Goal: Task Accomplishment & Management: Manage account settings

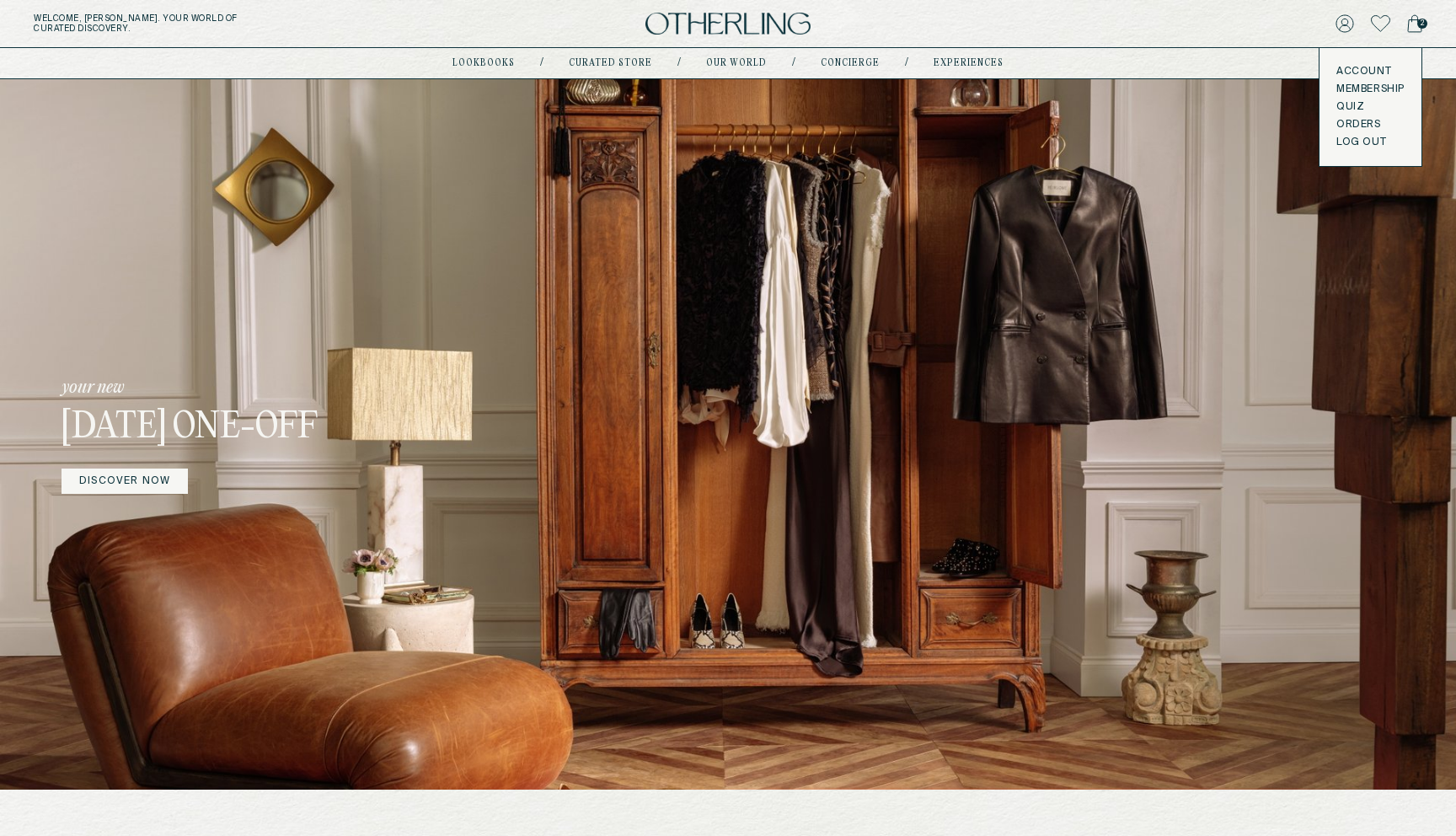
click at [1355, 68] on link "Account" at bounding box center [1370, 72] width 69 height 14
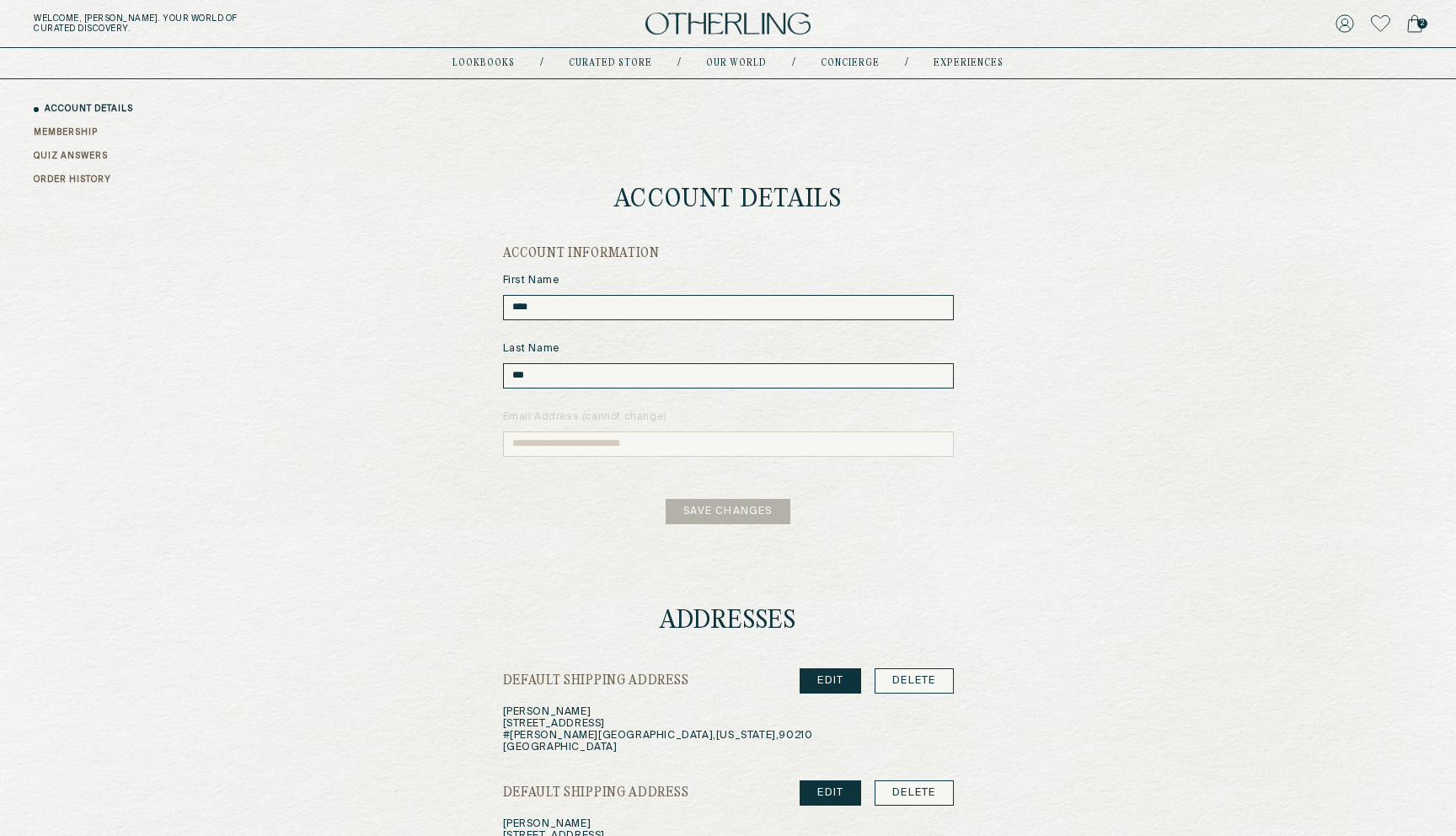
click at [81, 156] on link "QUIZ ANSWERS" at bounding box center [70, 156] width 75 height 13
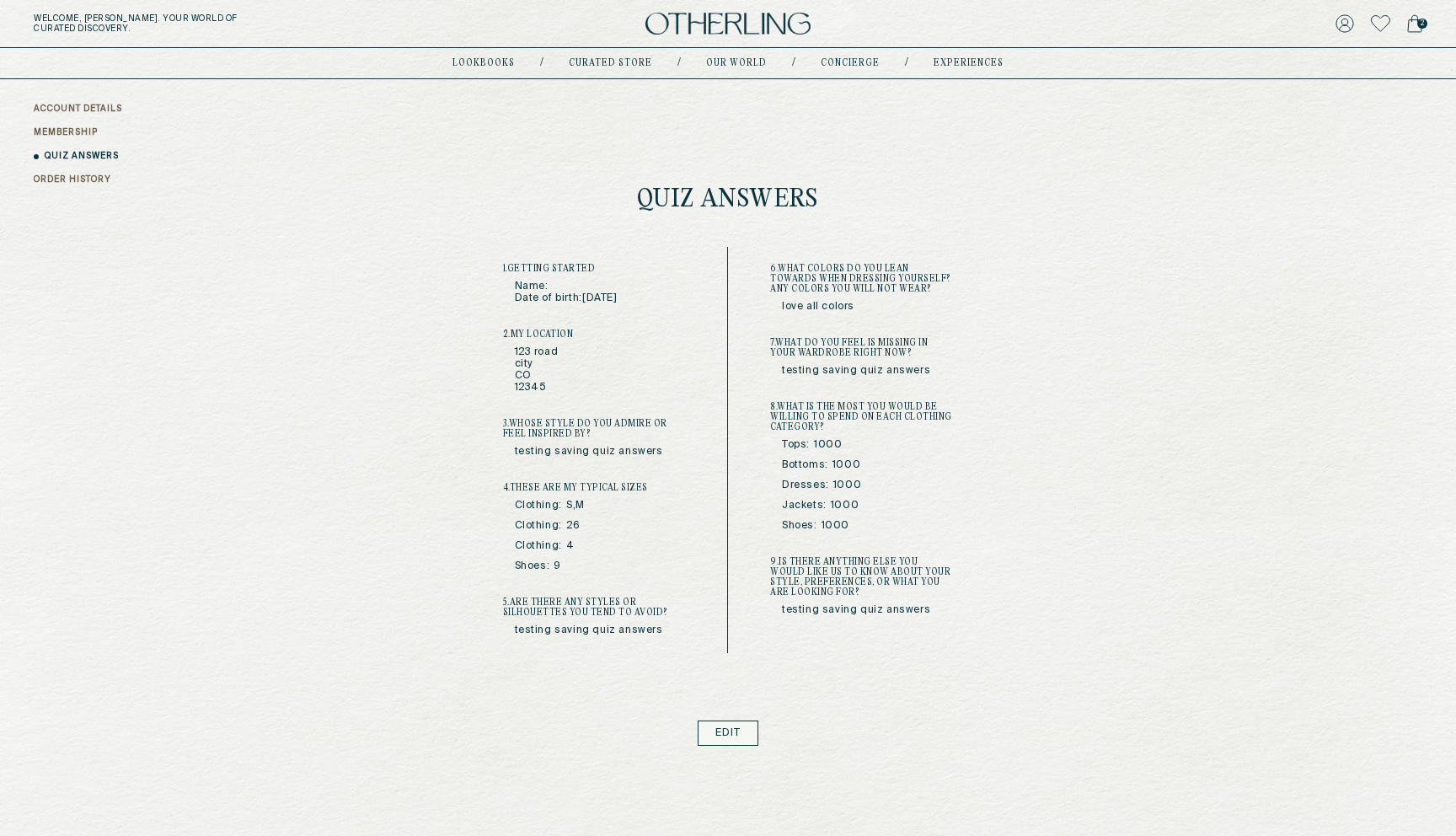
click at [99, 110] on link "ACCOUNT DETAILS" at bounding box center [77, 109] width 88 height 13
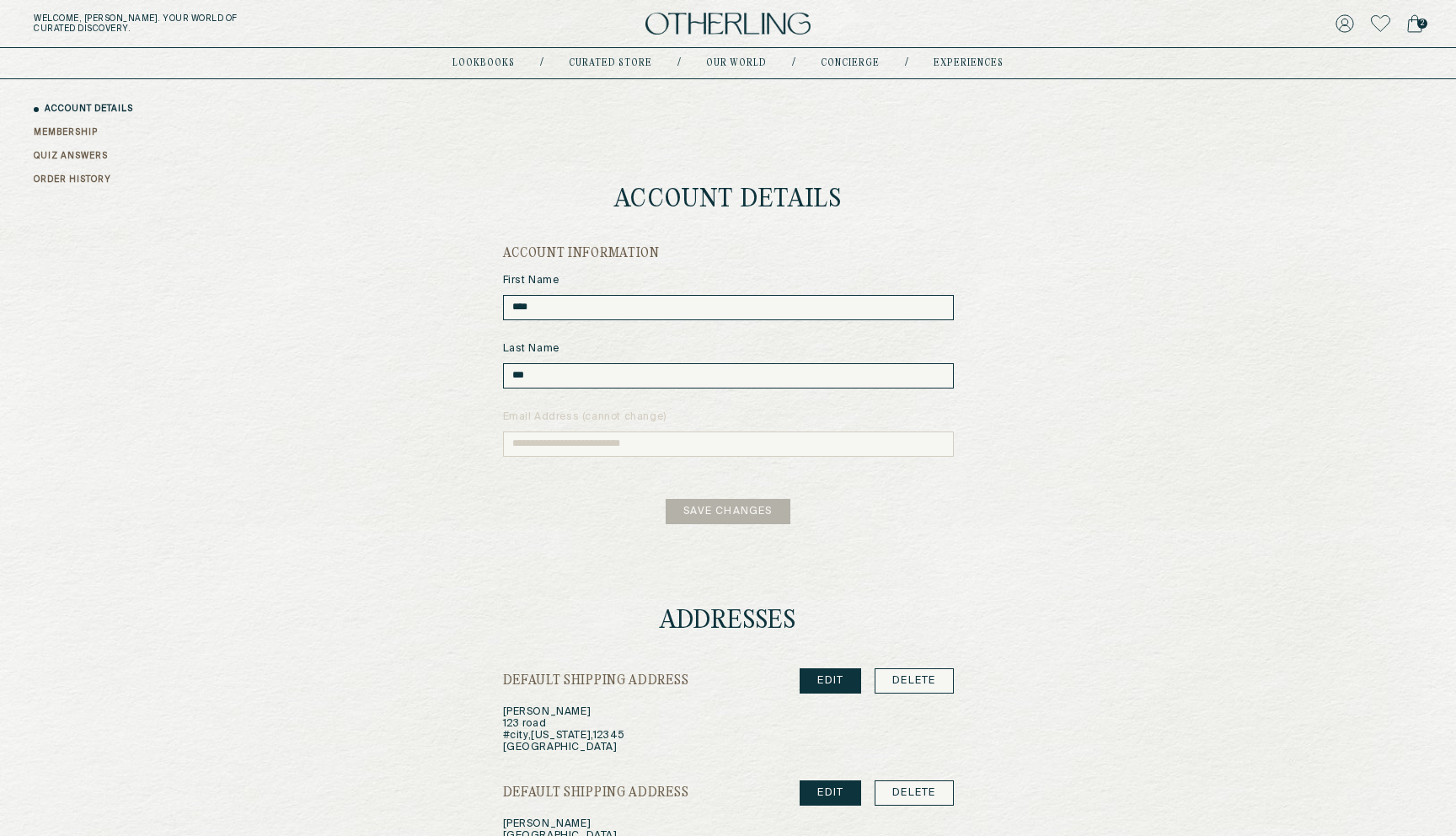
click at [74, 152] on link "QUIZ ANSWERS" at bounding box center [70, 156] width 75 height 13
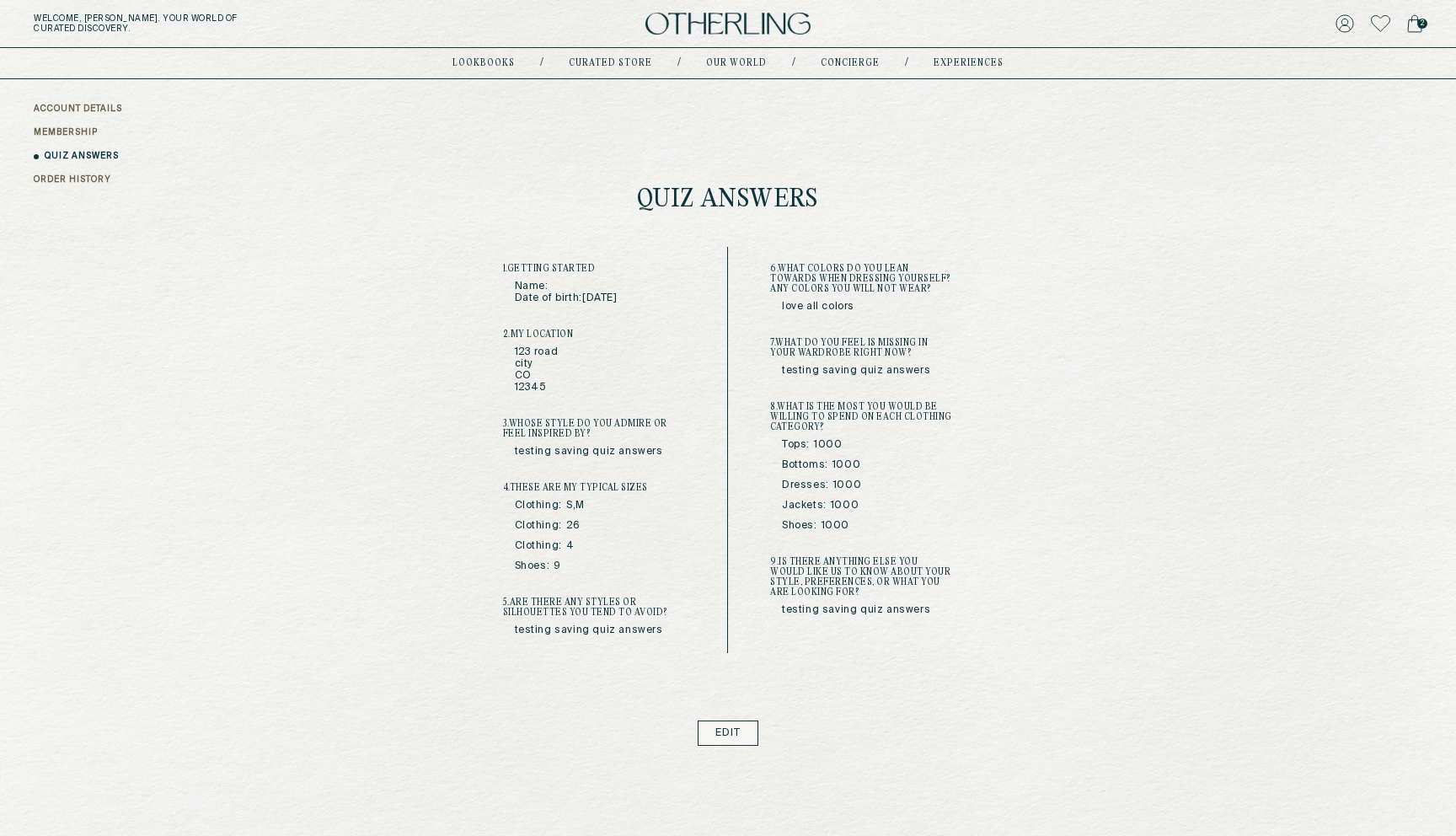
click at [87, 107] on link "ACCOUNT DETAILS" at bounding box center [77, 109] width 88 height 13
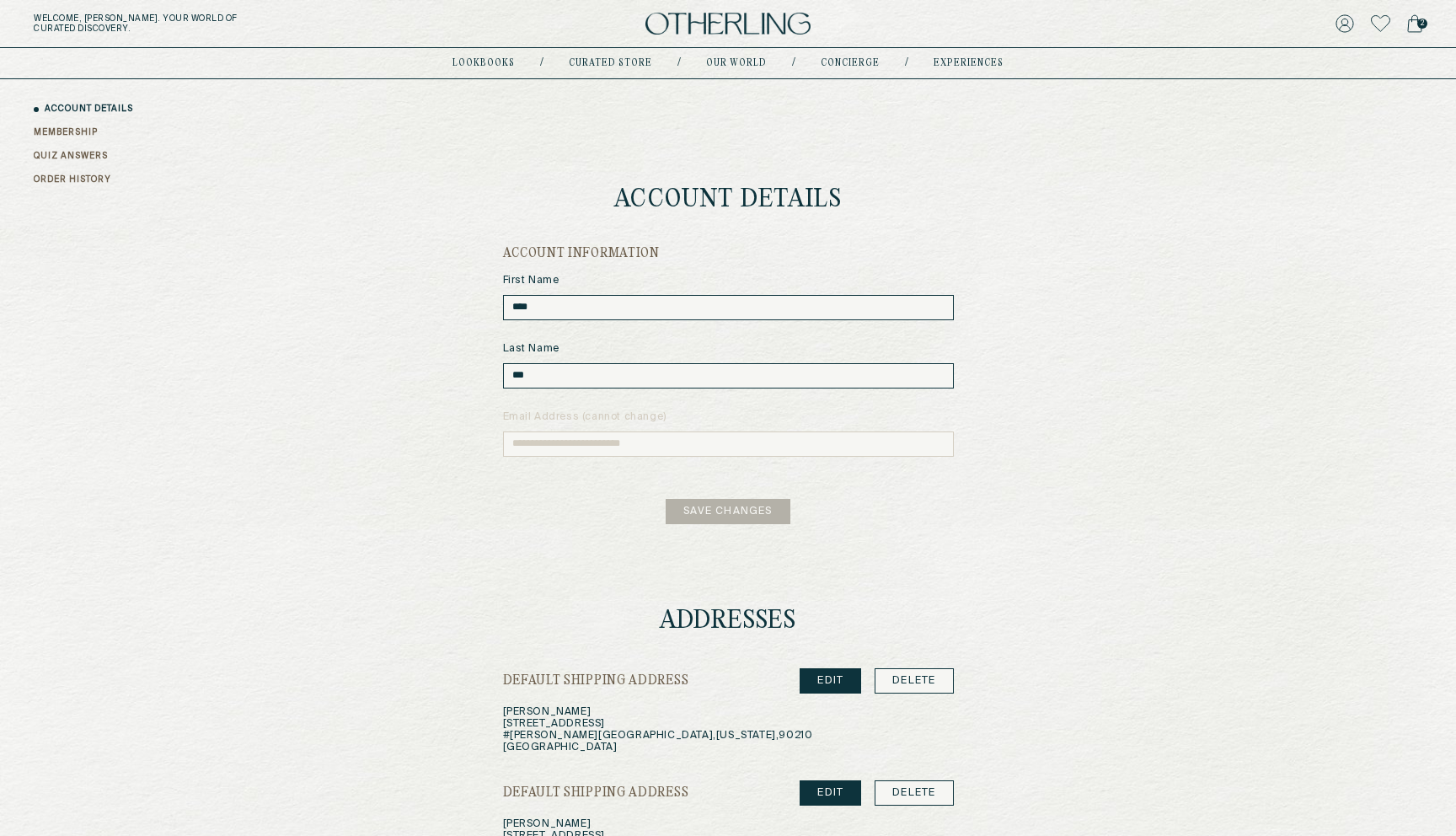
drag, startPoint x: 582, startPoint y: 305, endPoint x: 469, endPoint y: 302, distance: 113.0
drag, startPoint x: 569, startPoint y: 372, endPoint x: 522, endPoint y: 373, distance: 47.0
click at [522, 373] on input "***" at bounding box center [728, 376] width 451 height 26
click at [752, 627] on h1 "ADDRESSES" at bounding box center [728, 596] width 451 height 77
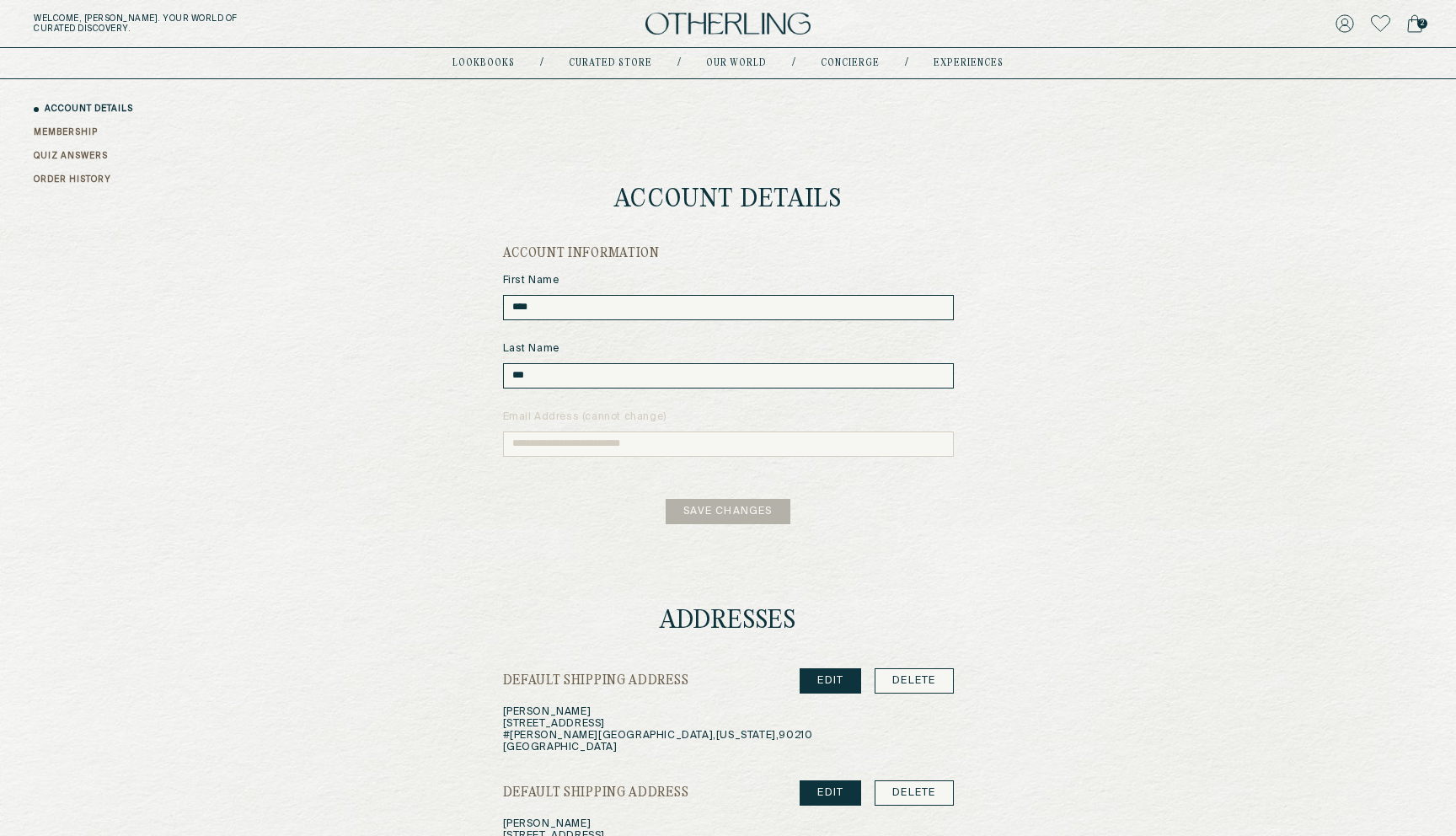
click at [63, 150] on link "QUIZ ANSWERS" at bounding box center [70, 156] width 75 height 13
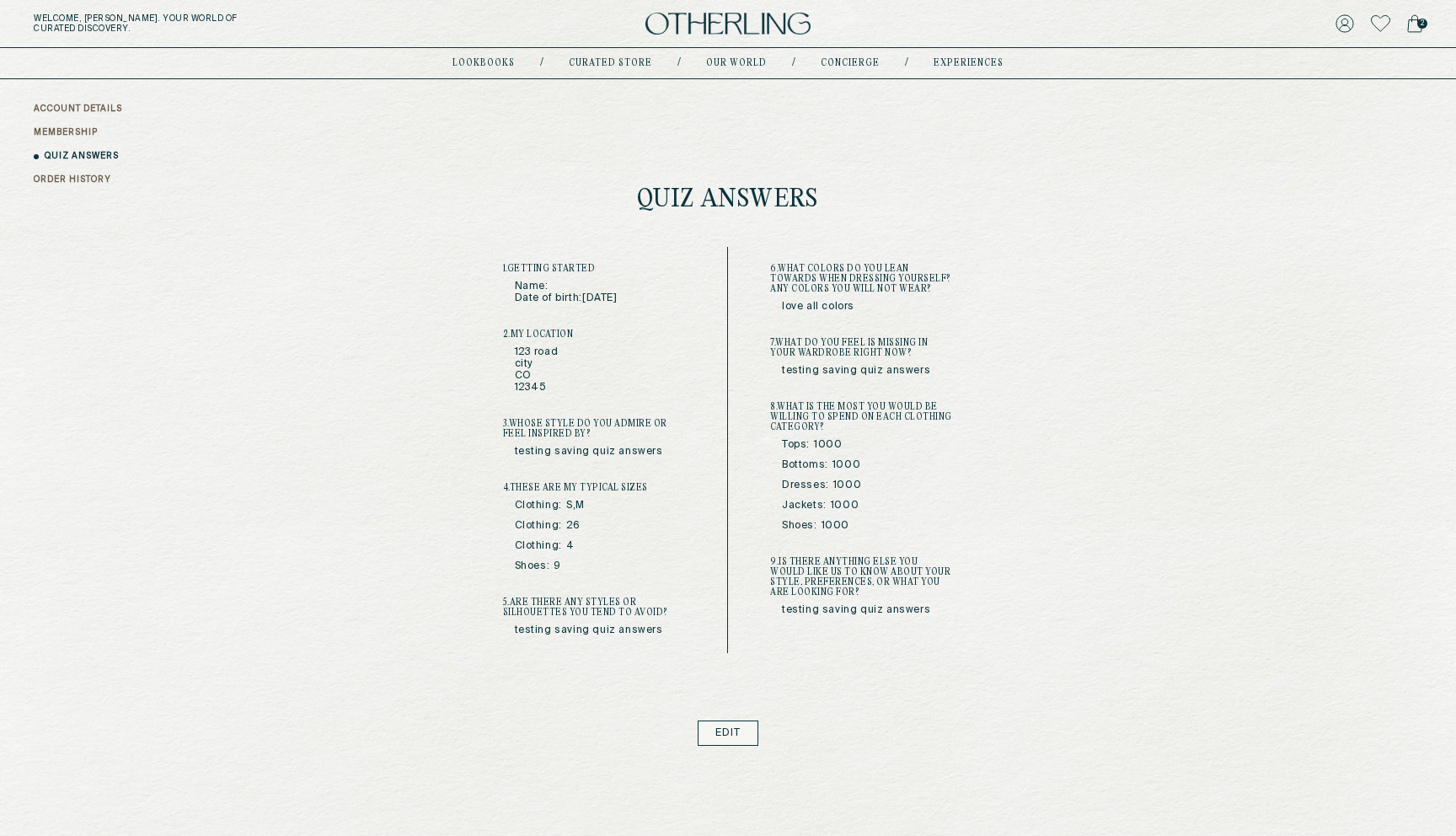
drag, startPoint x: 656, startPoint y: 293, endPoint x: 500, endPoint y: 302, distance: 156.3
click at [500, 302] on div "Hi, [PERSON_NAME] ACCOUNT DETAILS MEMBERSHIP QUIZ ANSWERS ORDER HISTORY Quiz An…" at bounding box center [728, 412] width 1456 height 666
click at [111, 107] on link "ACCOUNT DETAILS" at bounding box center [77, 109] width 88 height 13
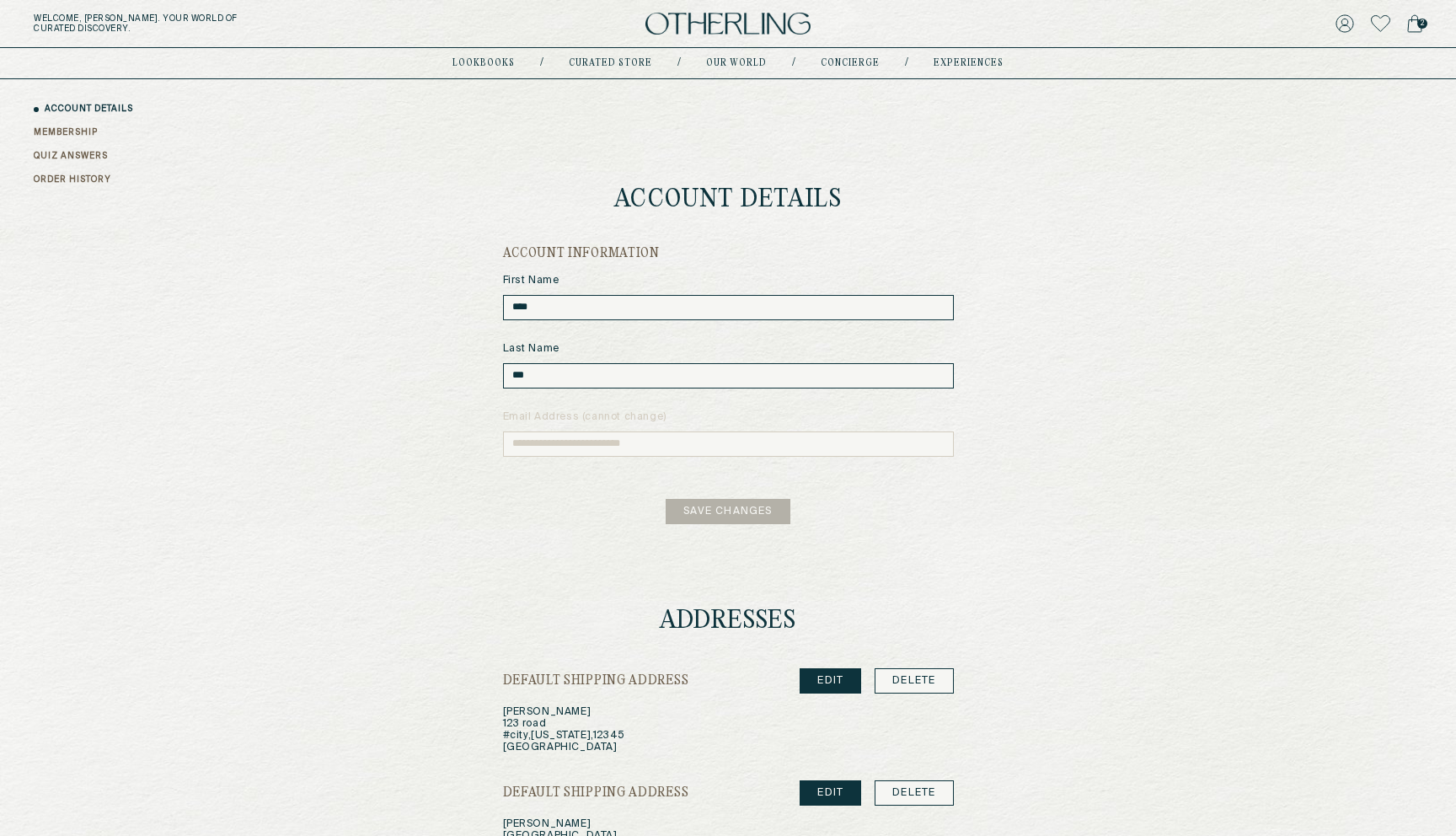
click at [73, 159] on link "QUIZ ANSWERS" at bounding box center [70, 156] width 75 height 13
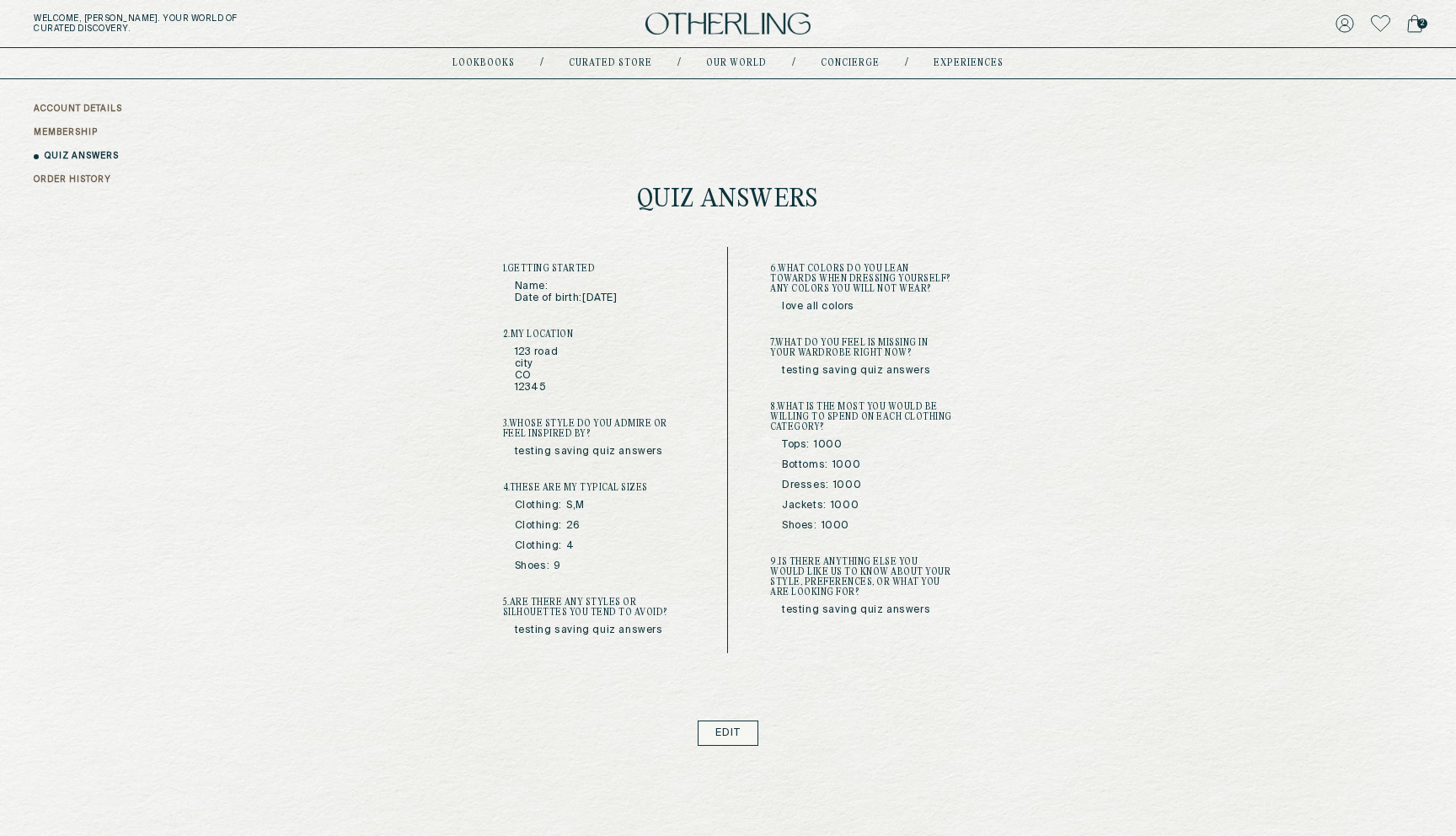
click at [73, 105] on link "ACCOUNT DETAILS" at bounding box center [77, 109] width 88 height 13
